Goal: Find specific page/section: Find specific page/section

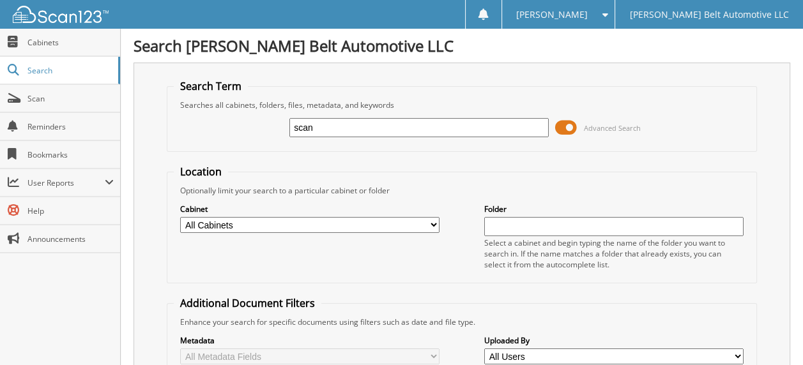
type input "scan"
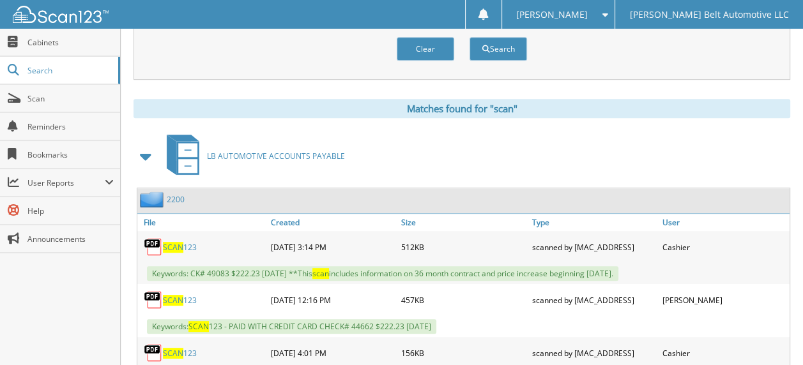
scroll to position [511, 0]
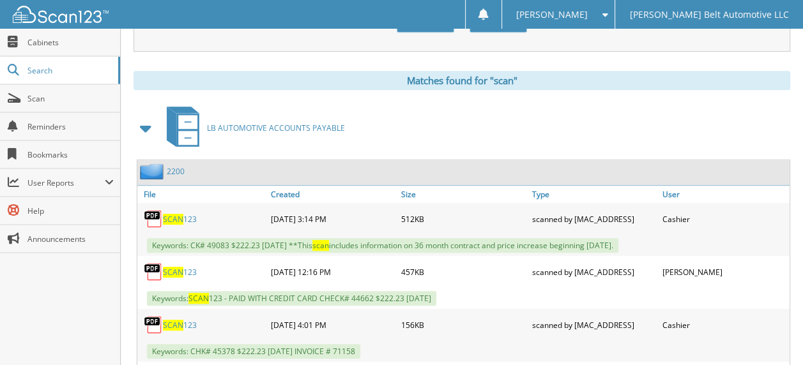
click at [173, 214] on span "SCAN" at bounding box center [173, 219] width 20 height 11
click at [288, 186] on link "Created" at bounding box center [333, 194] width 130 height 17
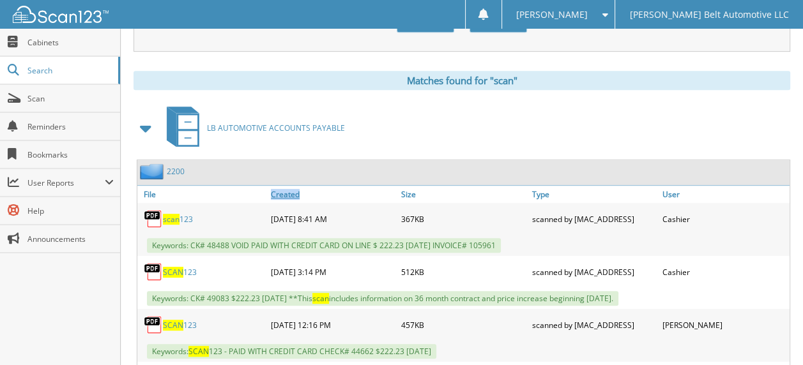
click at [288, 186] on link "Created" at bounding box center [333, 194] width 130 height 17
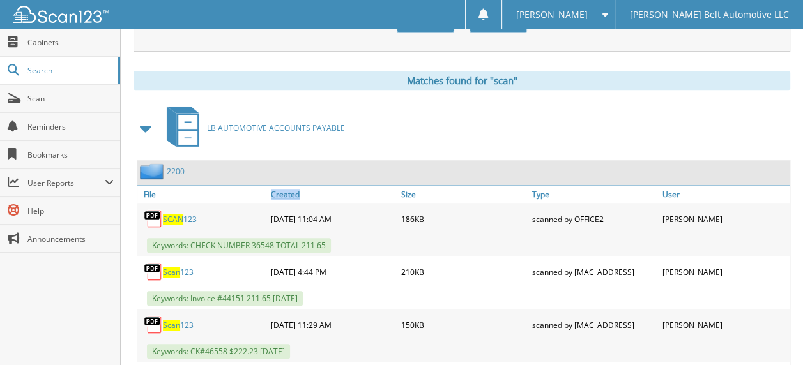
click at [284, 186] on link "Created" at bounding box center [333, 194] width 130 height 17
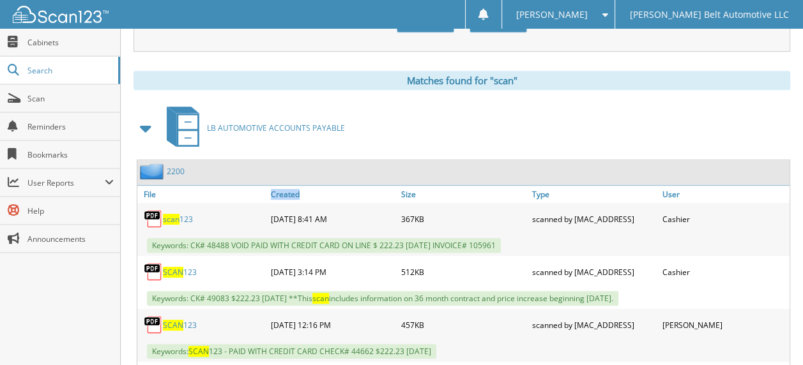
click at [172, 214] on span "scan" at bounding box center [171, 219] width 17 height 11
click at [167, 214] on span "scan" at bounding box center [171, 219] width 17 height 11
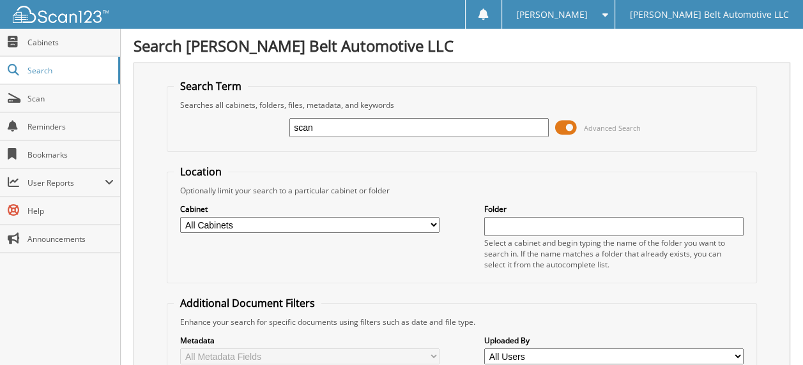
type input "scan"
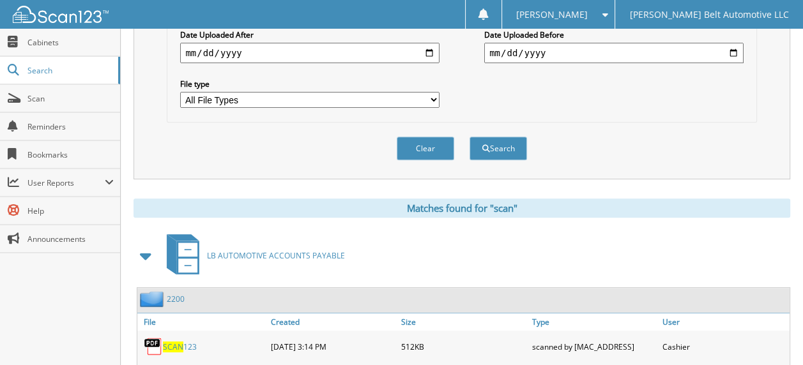
scroll to position [511, 0]
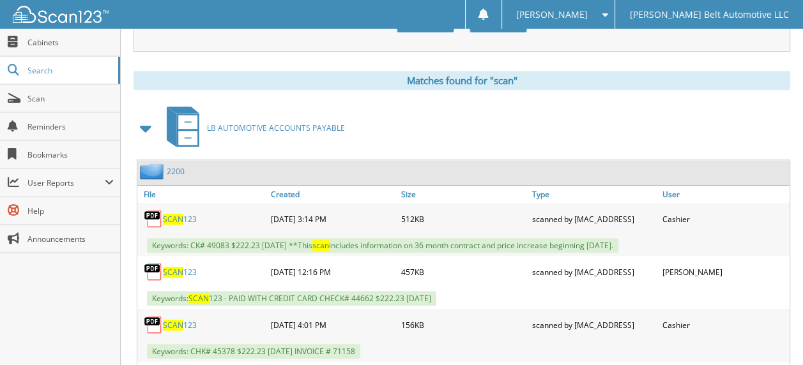
click at [186, 214] on link "SCAN 123" at bounding box center [180, 219] width 34 height 11
